Goal: Information Seeking & Learning: Learn about a topic

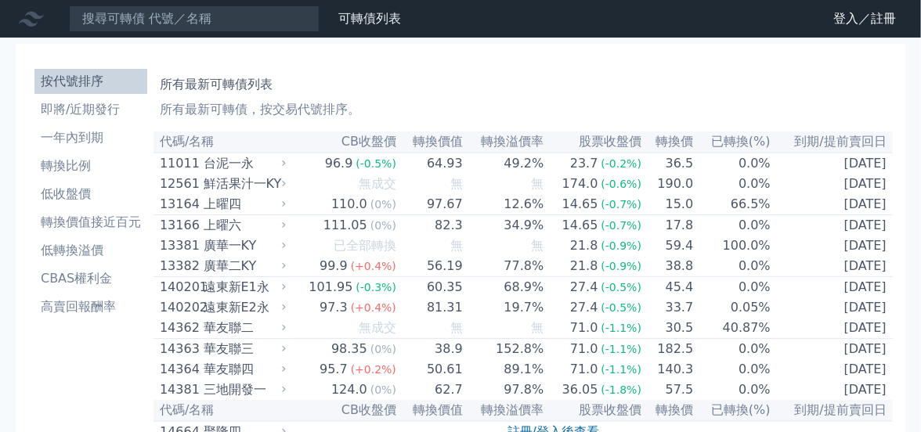
click at [844, 20] on link "登入／註冊" at bounding box center [865, 18] width 88 height 25
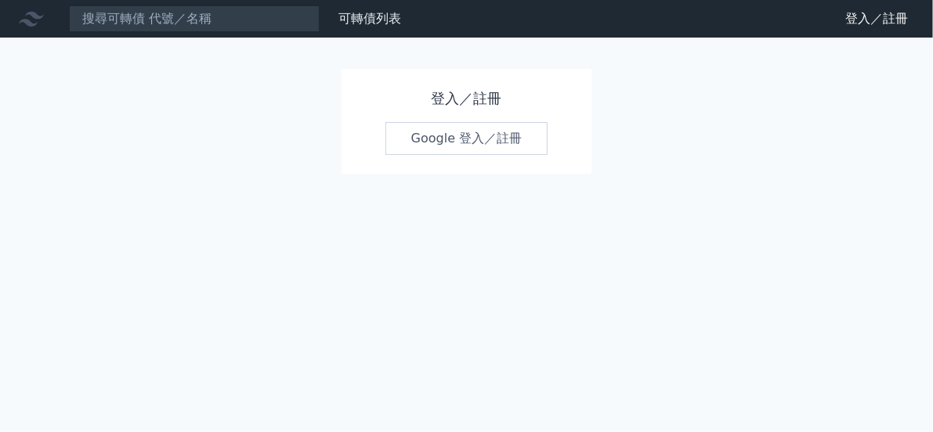
click at [441, 143] on link "Google 登入／註冊" at bounding box center [466, 138] width 163 height 33
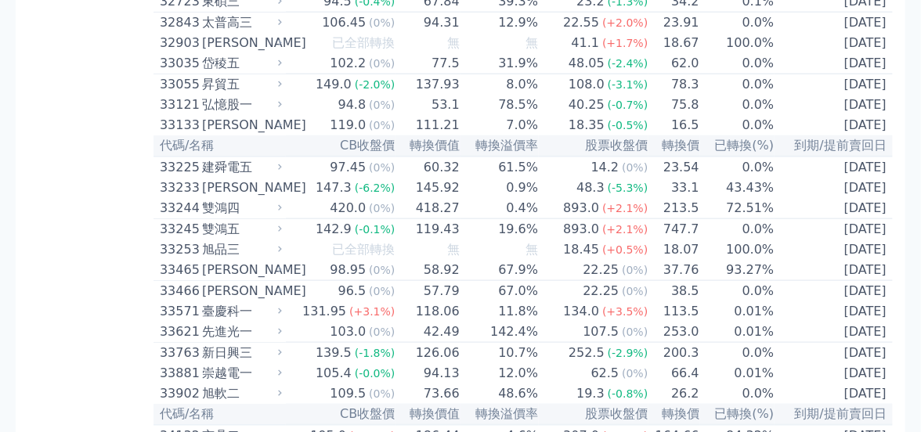
scroll to position [3290, 0]
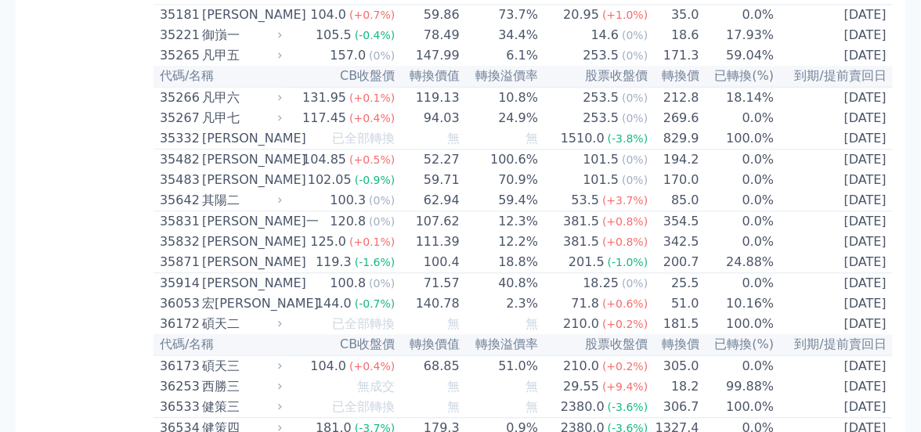
drag, startPoint x: 76, startPoint y: 161, endPoint x: 145, endPoint y: 165, distance: 69.1
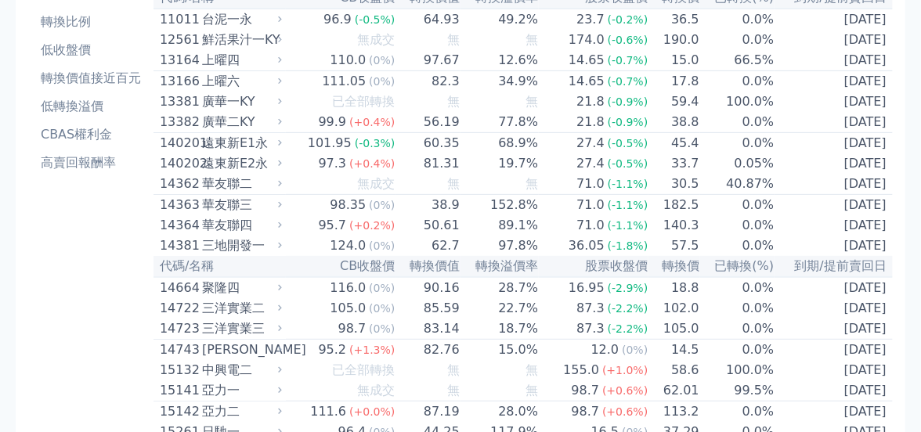
scroll to position [0, 0]
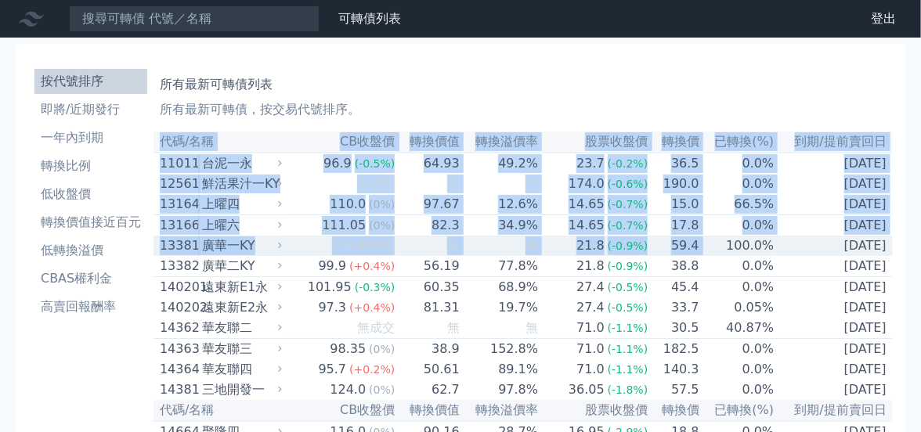
drag, startPoint x: 160, startPoint y: 141, endPoint x: 721, endPoint y: 254, distance: 572.2
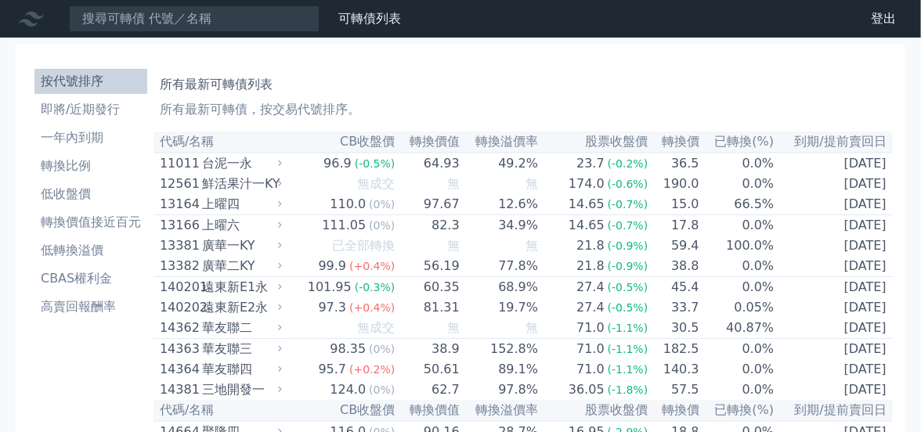
click at [653, 96] on div "所有最新可轉債列表 所有最新可轉債，按交易代號排序。" at bounding box center [523, 94] width 727 height 50
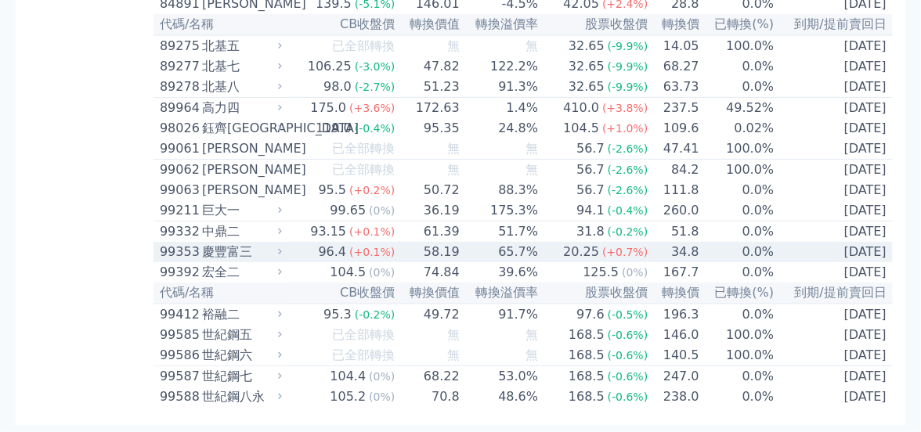
scroll to position [9362, 0]
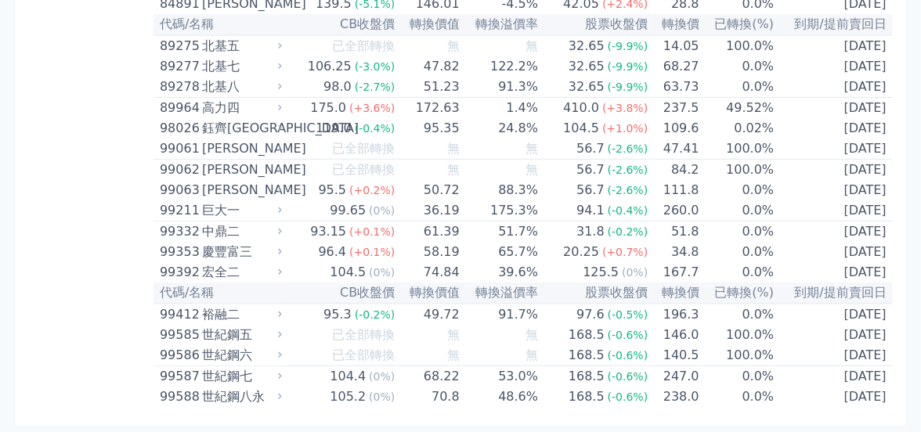
drag, startPoint x: 658, startPoint y: 416, endPoint x: 110, endPoint y: 200, distance: 588.8
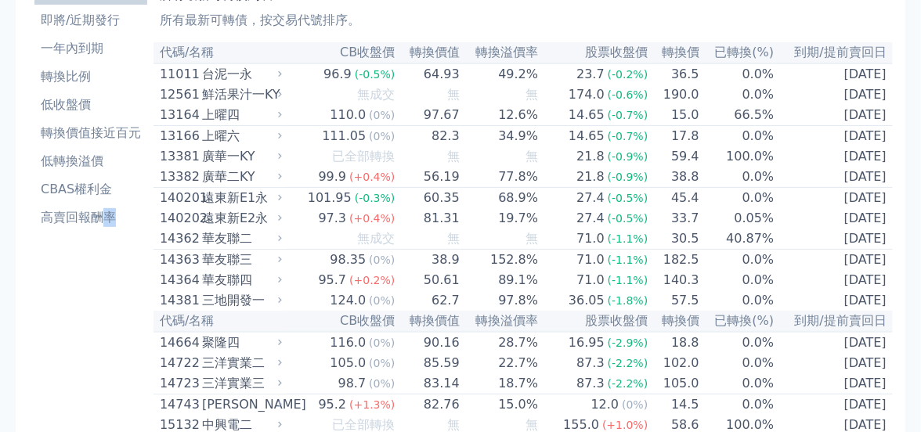
scroll to position [0, 0]
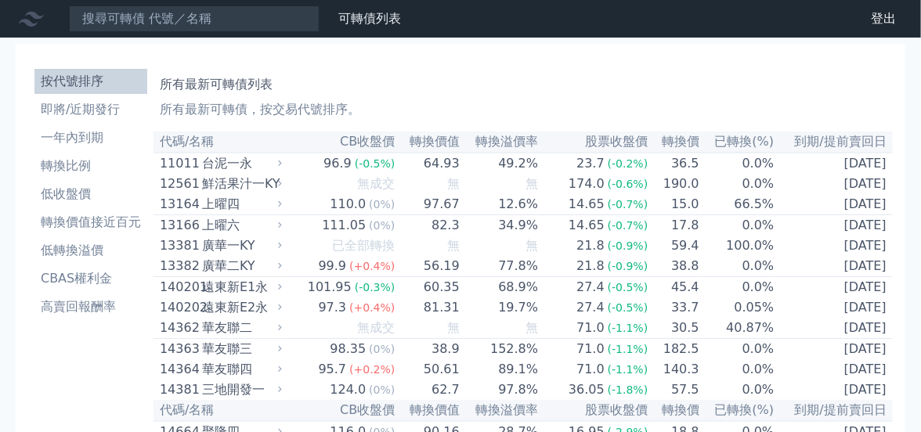
click at [161, 142] on th "代碼/名稱" at bounding box center [220, 142] width 132 height 21
click at [168, 143] on th "代碼/名稱" at bounding box center [220, 142] width 132 height 21
click at [465, 80] on h1 "所有最新可轉債列表" at bounding box center [523, 84] width 727 height 19
click at [376, 18] on link "可轉債列表" at bounding box center [369, 18] width 63 height 15
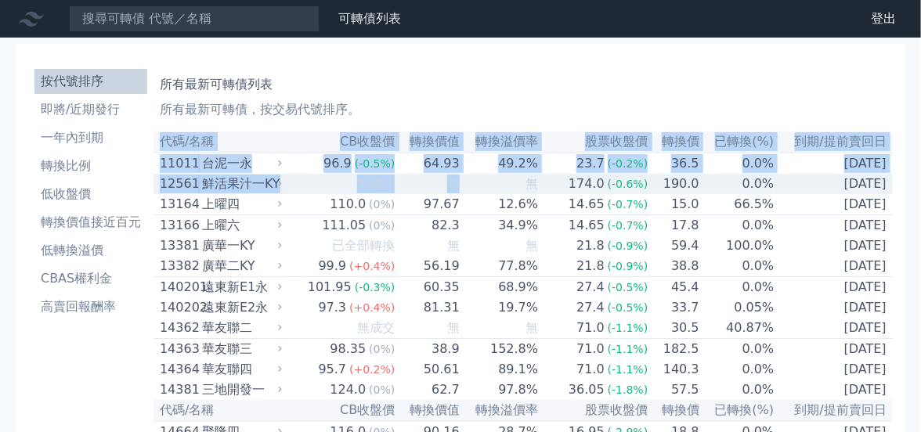
drag, startPoint x: 163, startPoint y: 142, endPoint x: 482, endPoint y: 179, distance: 321.0
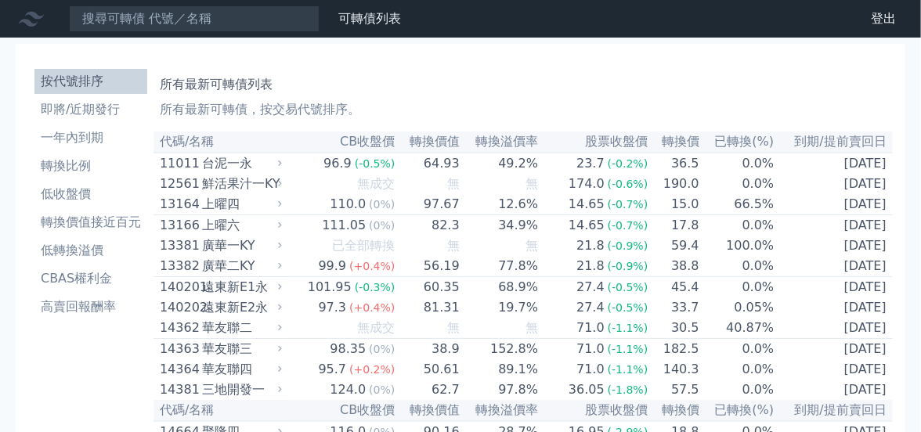
click at [466, 86] on h1 "所有最新可轉債列表" at bounding box center [523, 84] width 727 height 19
click at [69, 168] on li "轉換比例" at bounding box center [90, 166] width 113 height 19
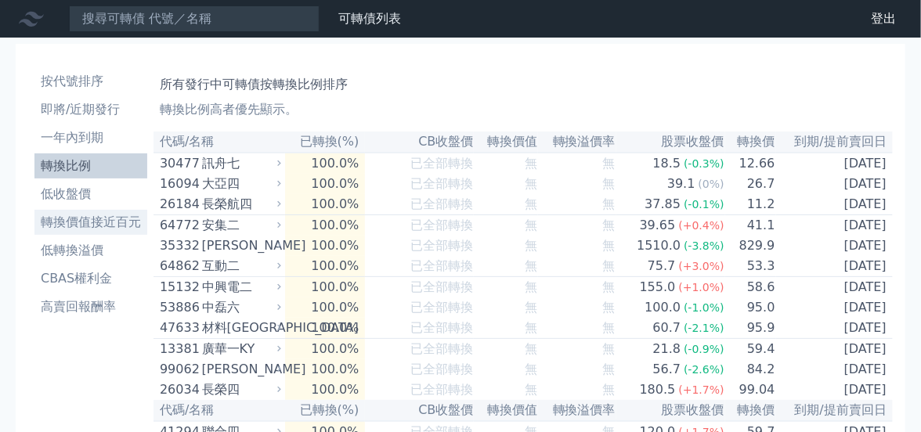
click at [67, 219] on li "轉換價值接近百元" at bounding box center [90, 222] width 113 height 19
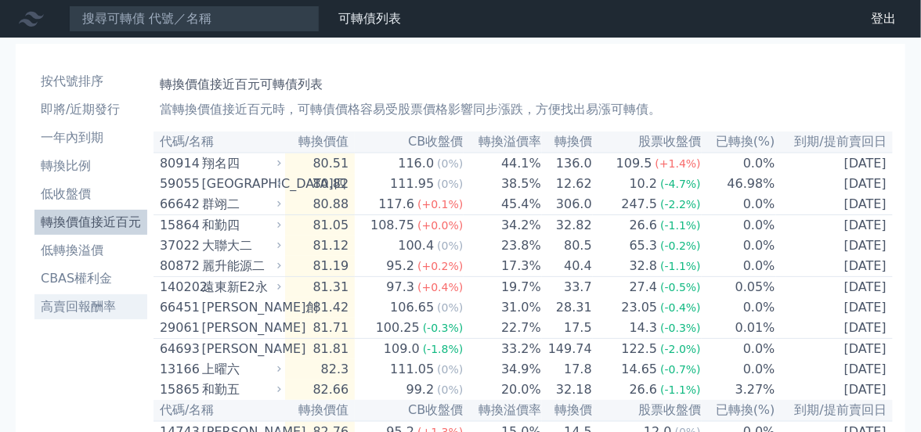
click at [98, 306] on li "高賣回報酬率" at bounding box center [90, 307] width 113 height 19
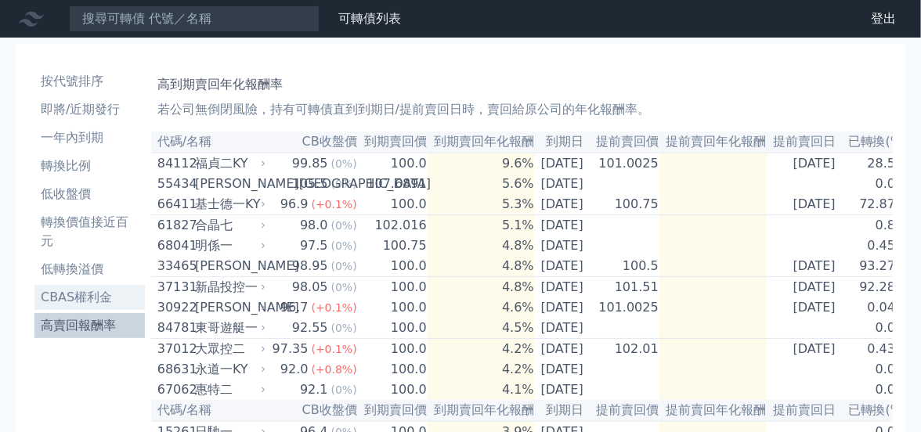
click at [97, 298] on li "CBAS權利金" at bounding box center [89, 297] width 110 height 19
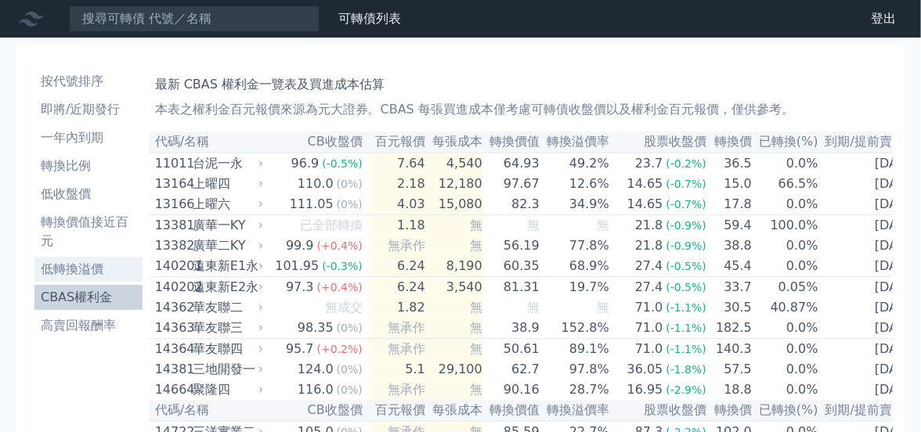
click at [74, 266] on li "低轉換溢價" at bounding box center [88, 269] width 108 height 19
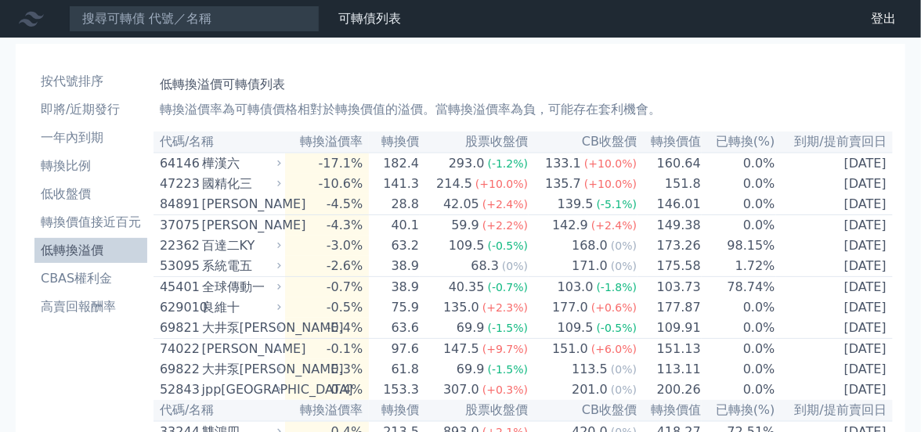
click at [73, 251] on li "低轉換溢價" at bounding box center [90, 250] width 113 height 19
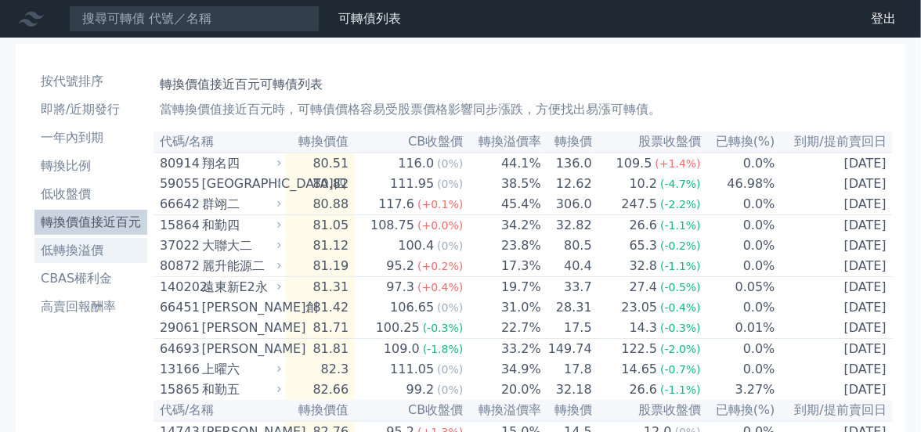
click at [78, 248] on li "低轉換溢價" at bounding box center [90, 250] width 113 height 19
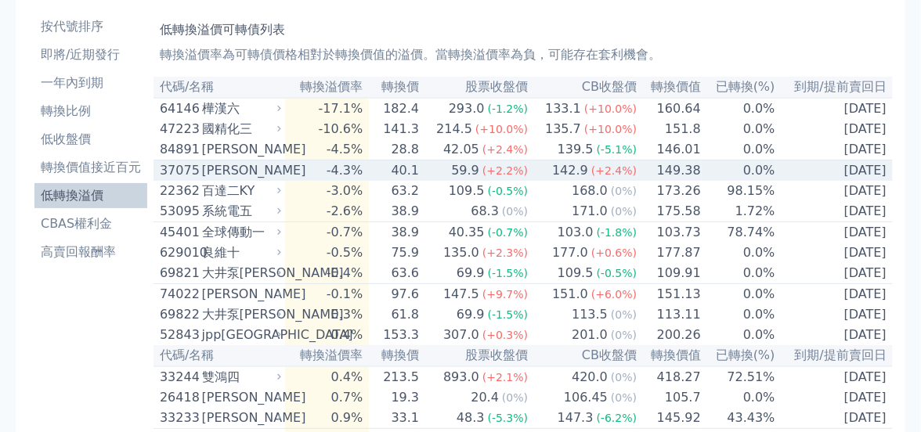
scroll to position [78, 0]
